Goal: Task Accomplishment & Management: Manage account settings

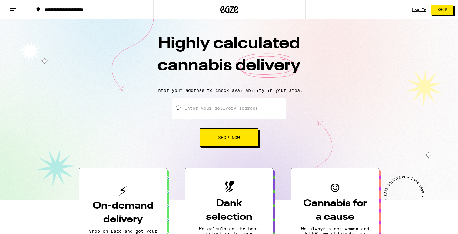
click at [414, 9] on link "Log In" at bounding box center [419, 10] width 15 height 4
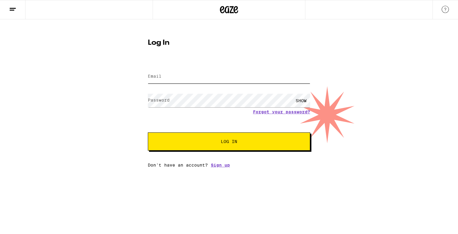
click at [176, 81] on input "Email" at bounding box center [229, 77] width 162 height 14
type input "[EMAIL_ADDRESS][DOMAIN_NAME]"
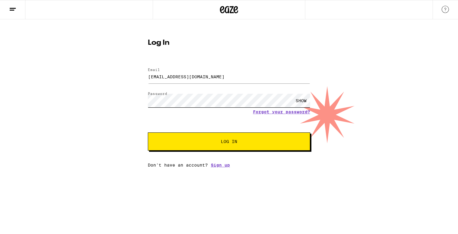
click at [148, 133] on button "Log In" at bounding box center [229, 142] width 162 height 18
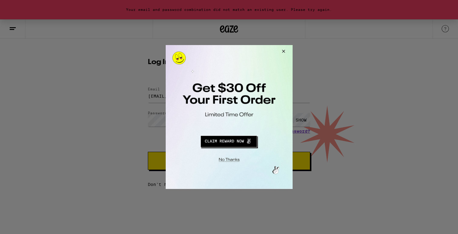
click at [283, 52] on button "Close Modal" at bounding box center [282, 52] width 16 height 15
